Goal: Obtain resource: Download file/media

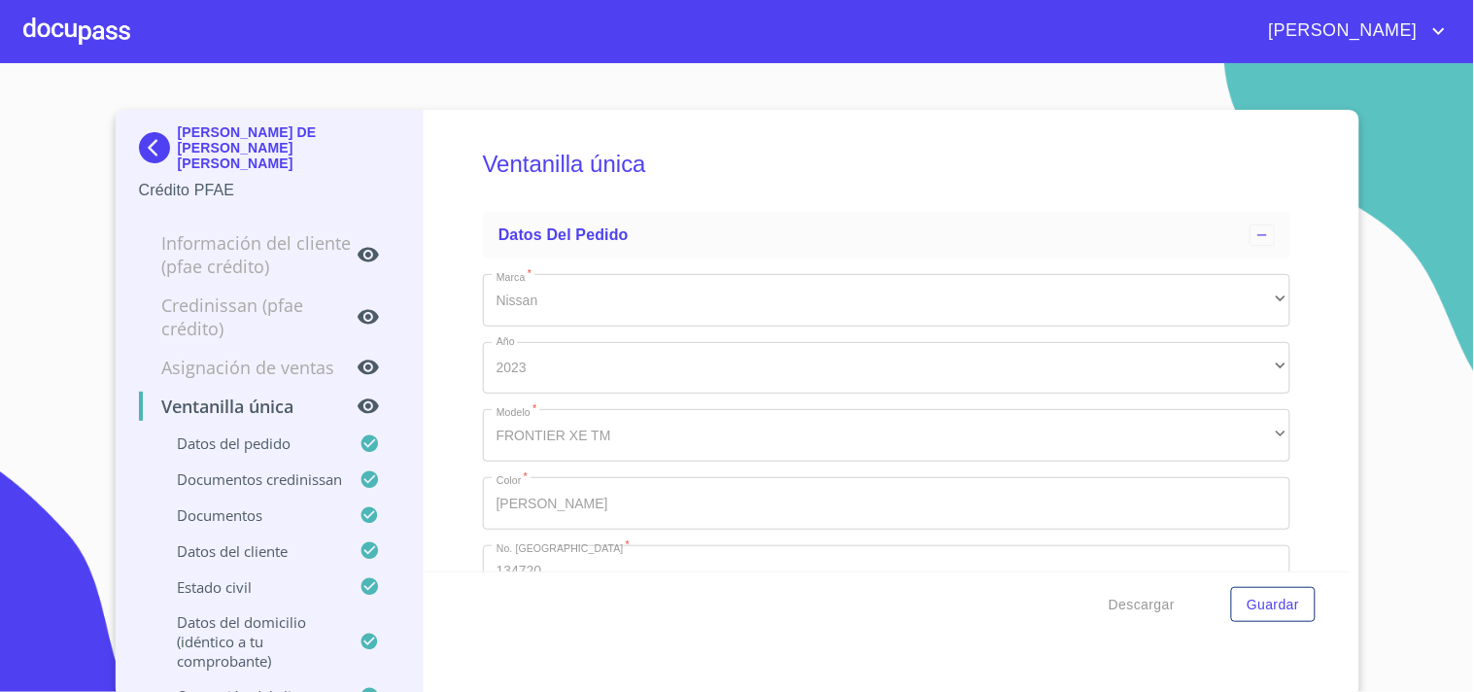
click at [105, 41] on div at bounding box center [76, 31] width 107 height 62
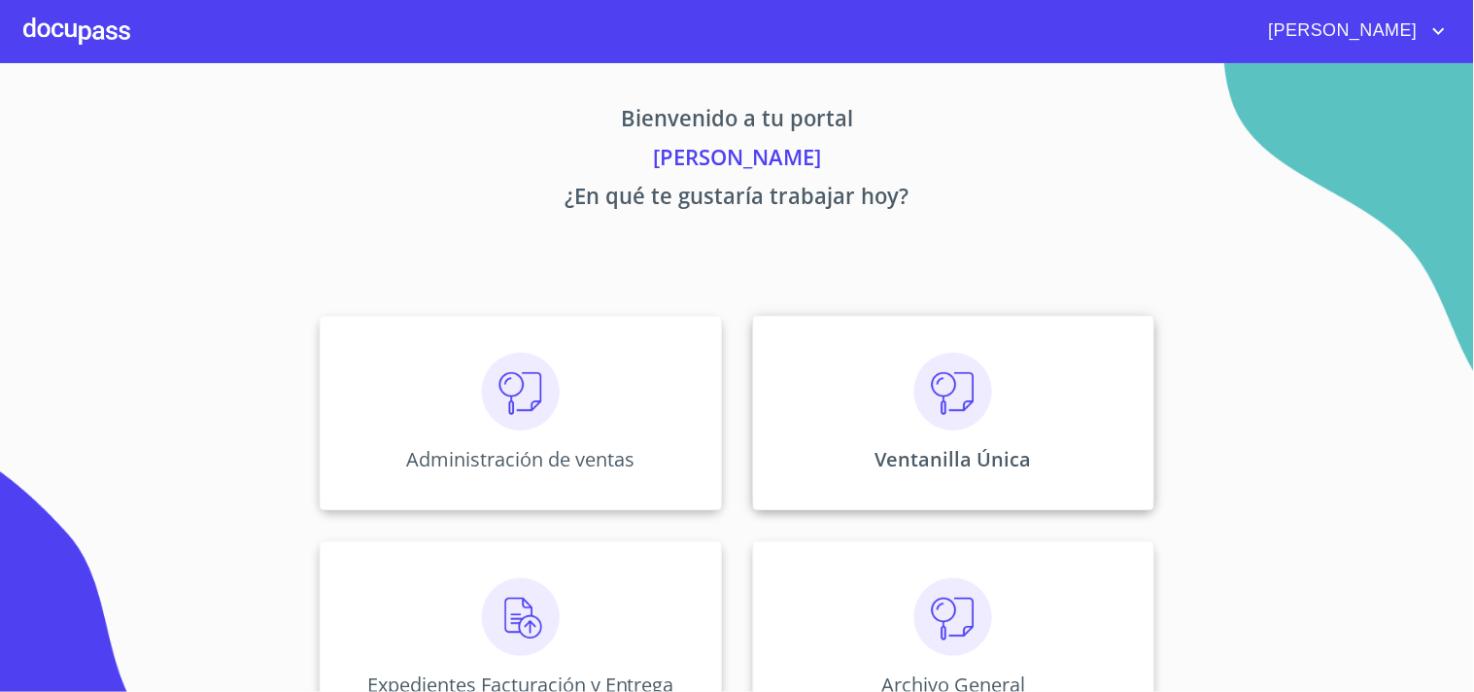
click at [1062, 410] on div "Ventanilla Única" at bounding box center [953, 413] width 401 height 194
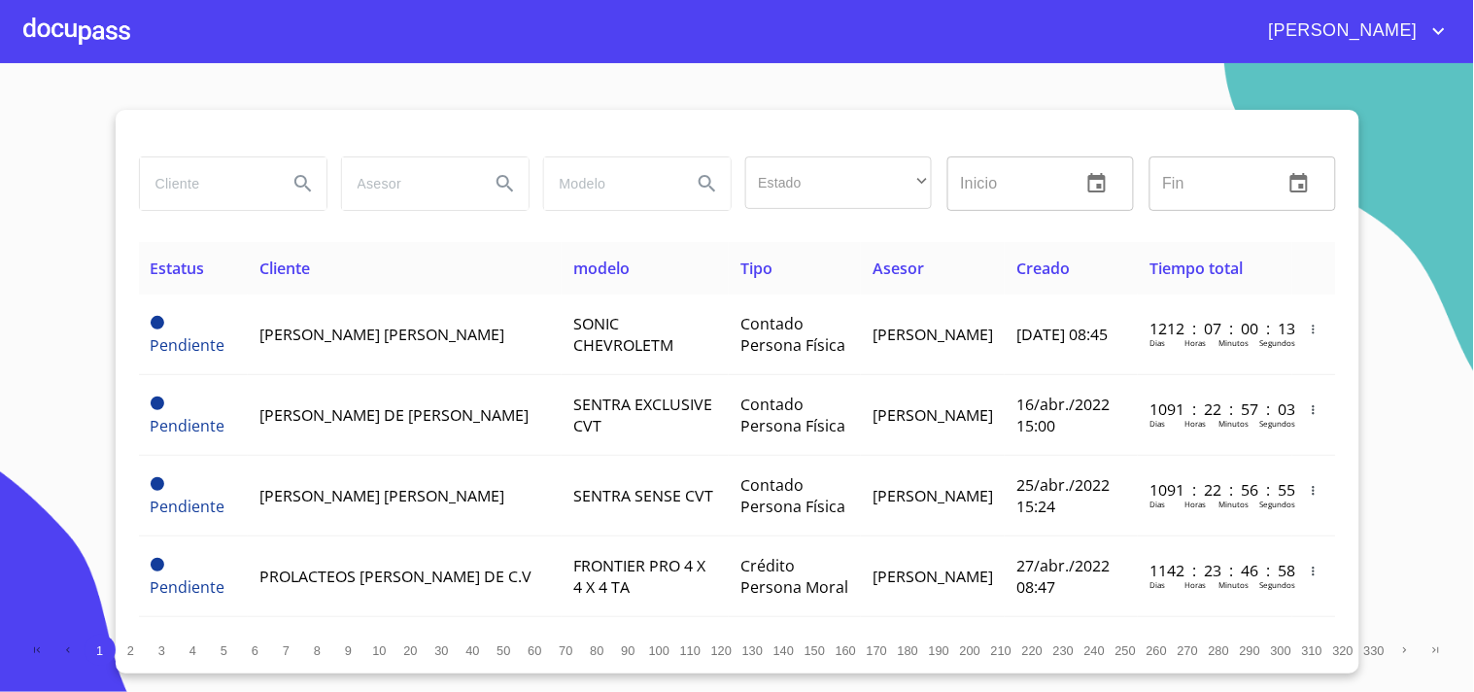
click at [221, 208] on input "search" at bounding box center [206, 183] width 132 height 52
type input "[PERSON_NAME]"
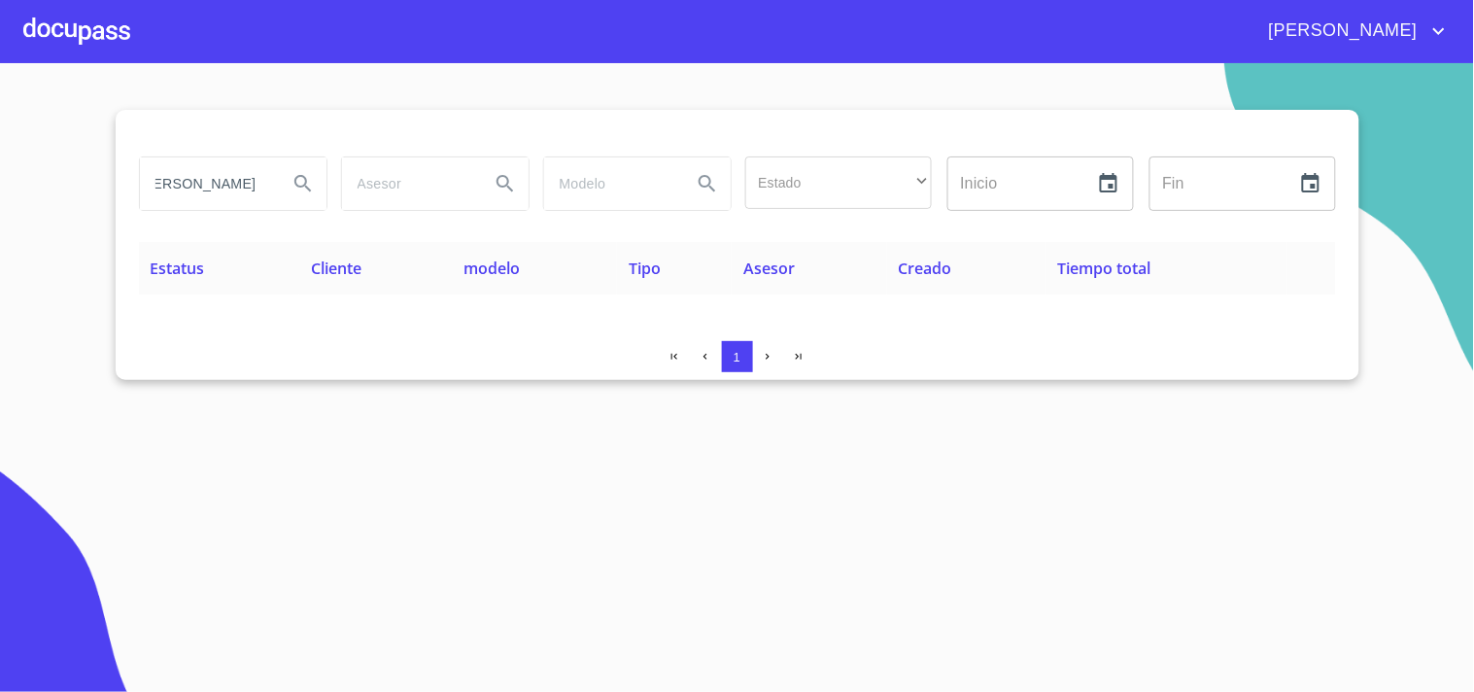
scroll to position [0, 0]
drag, startPoint x: 268, startPoint y: 178, endPoint x: 127, endPoint y: 178, distance: 140.9
click at [127, 178] on div "[PERSON_NAME] Estado ​ ​ Inicio ​ Fin ​ Estatus Cliente modelo Tipo Asesor Crea…" at bounding box center [737, 245] width 1243 height 270
type input "[PERSON_NAME]"
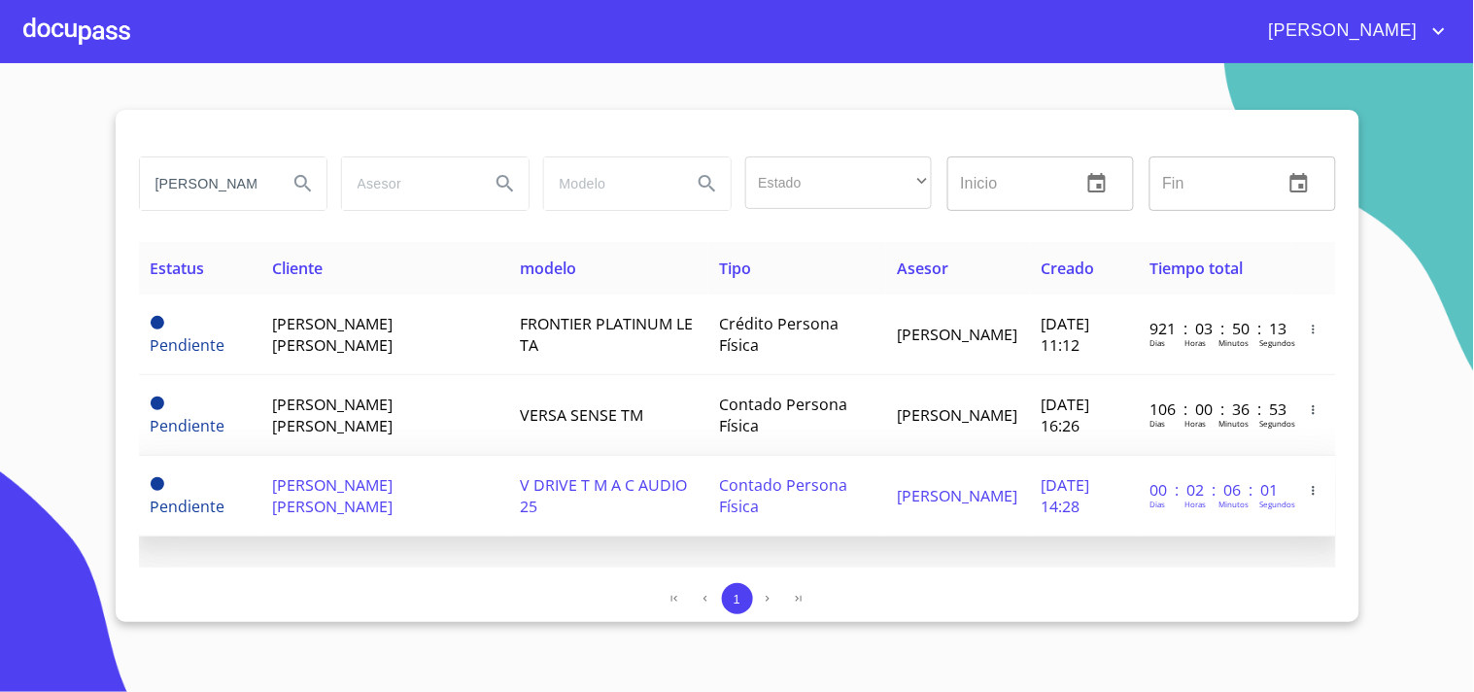
click at [1146, 478] on td "00 : 02 : 06 : 01 [PERSON_NAME] Horas Minutos Segundos" at bounding box center [1215, 496] width 154 height 81
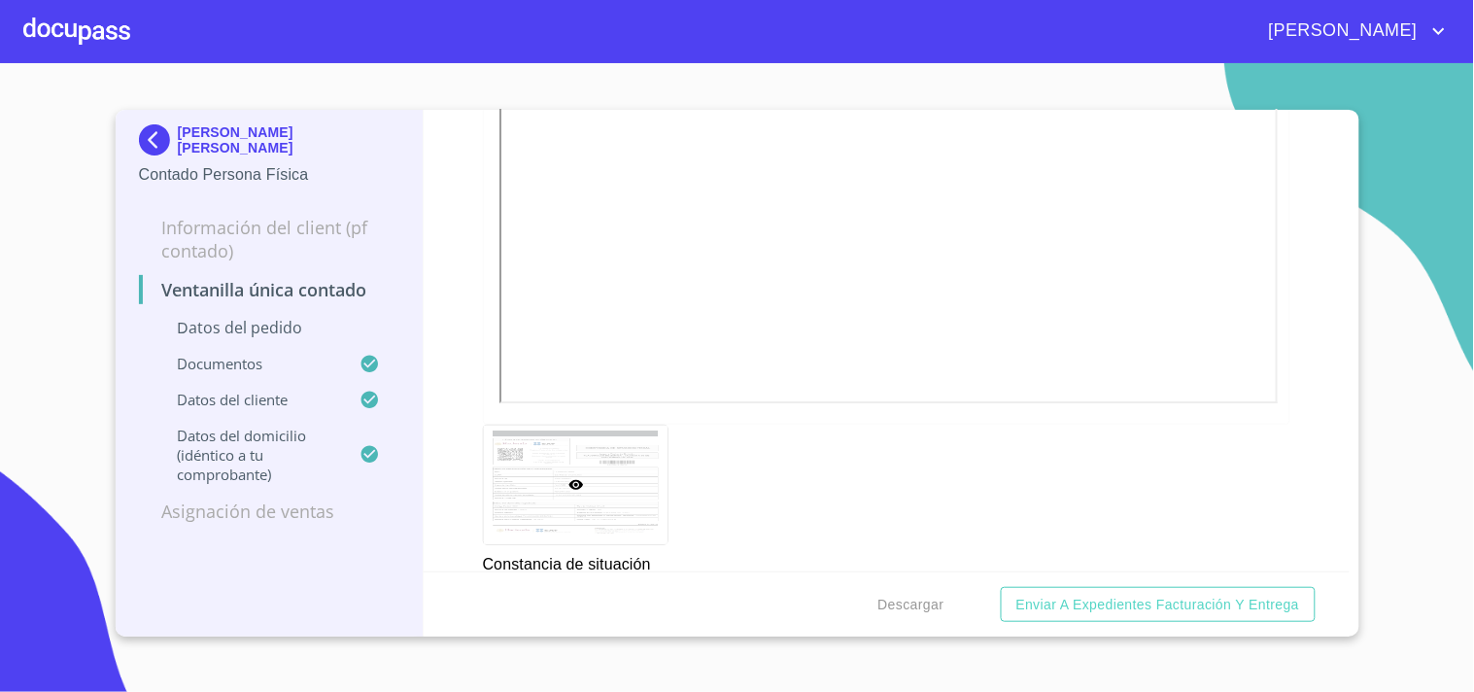
scroll to position [3561, 0]
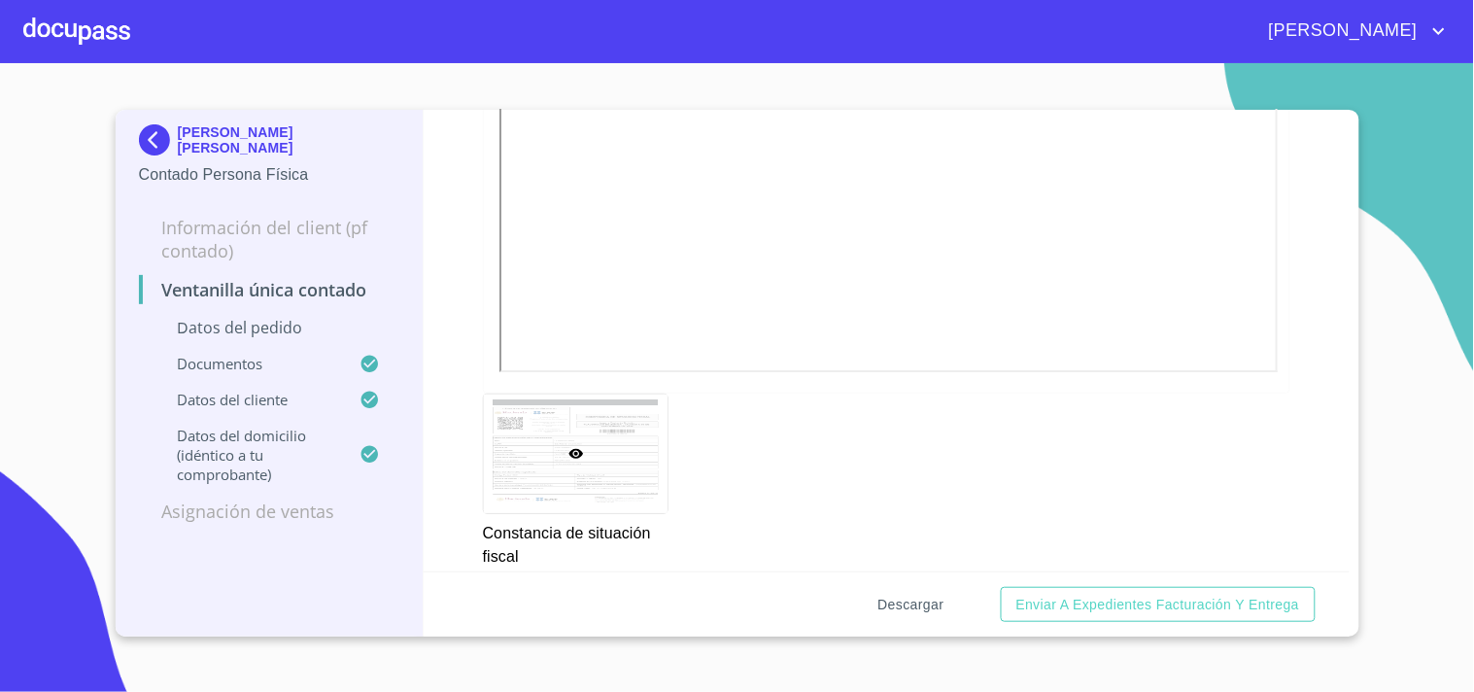
click at [878, 607] on span "Descargar" at bounding box center [911, 605] width 66 height 24
